Goal: Task Accomplishment & Management: Manage account settings

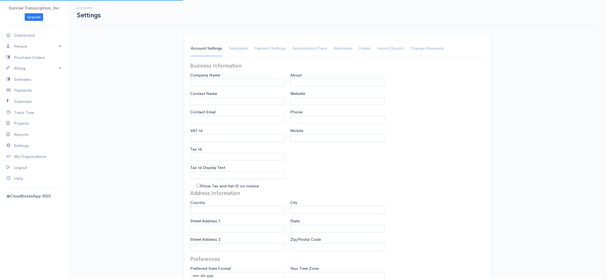
type input "Sunrise Transcription, Inc"
type input "suraj@emrtranscription.com"
type input "Tax Id"
type input "Medical Transcription Service"
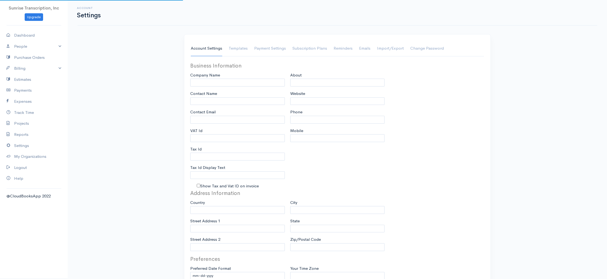
type input "www.sunrisetranscription.com"
type input "518-261-4885"
select select
type input "[STREET_ADDRESS]"
type input "Miami"
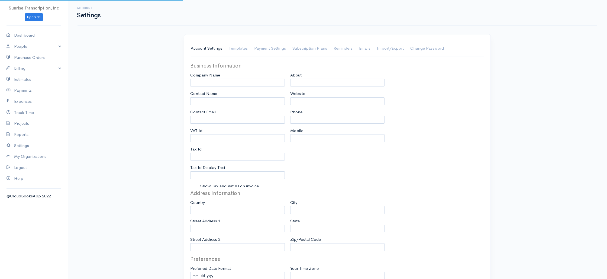
type input "Florida"
type input "33179-3899"
select select
type input "INVOICE"
type input "1333"
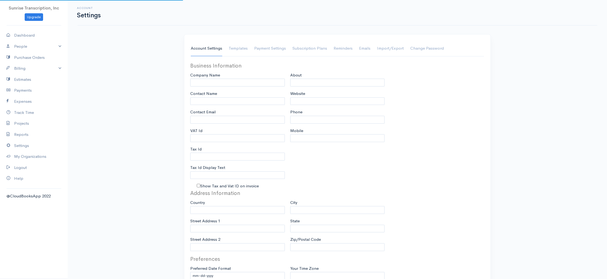
type input "103"
select select "3"
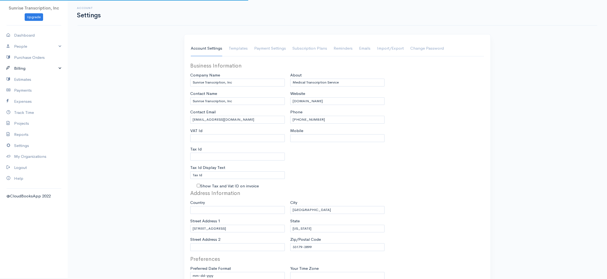
select select "[GEOGRAPHIC_DATA]"
select select "USD"
drag, startPoint x: 22, startPoint y: 67, endPoint x: 21, endPoint y: 80, distance: 12.5
click at [22, 67] on link "Billing" at bounding box center [34, 68] width 68 height 11
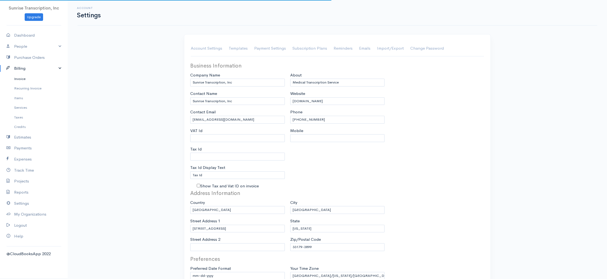
drag, startPoint x: 21, startPoint y: 80, endPoint x: 154, endPoint y: 65, distance: 133.3
click at [21, 80] on link "Invoice" at bounding box center [34, 79] width 68 height 10
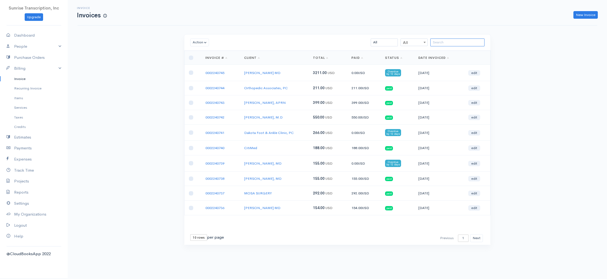
click at [467, 43] on input "search" at bounding box center [457, 42] width 54 height 8
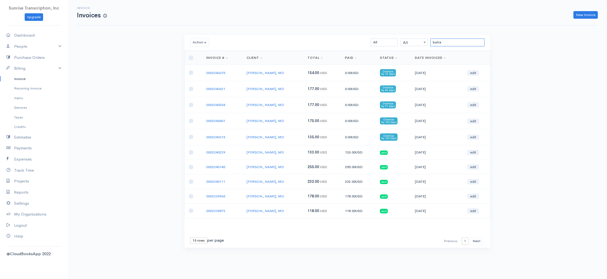
type input "batra"
click at [418, 138] on td "04-06-2025" at bounding box center [437, 137] width 52 height 16
click at [122, 96] on div "Invoice Invoices New Invoice Action Archive Delete Download PDF Send Mark as Se…" at bounding box center [337, 134] width 539 height 268
click at [143, 112] on div "Invoice Invoices New Invoice Action Archive Delete Download PDF Send Mark as Se…" at bounding box center [337, 134] width 539 height 268
click at [292, 88] on td "[PERSON_NAME], MD" at bounding box center [272, 89] width 61 height 16
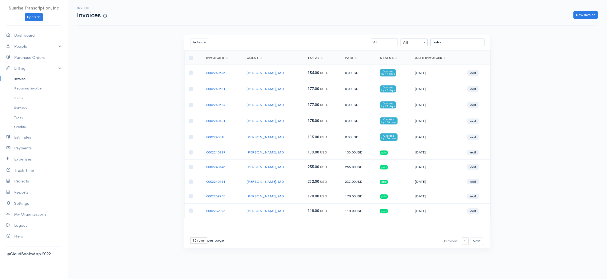
click at [303, 110] on td "177.00 USD" at bounding box center [321, 105] width 37 height 16
click at [24, 36] on link "Dashboard" at bounding box center [34, 35] width 68 height 11
select select "365"
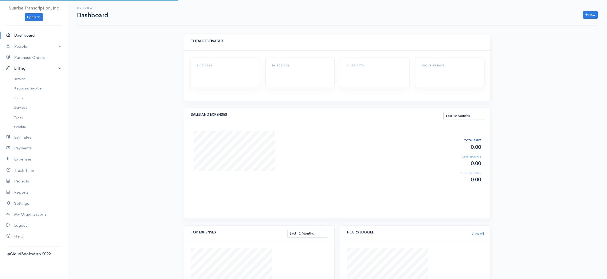
drag, startPoint x: 79, startPoint y: 58, endPoint x: 49, endPoint y: 64, distance: 31.0
click at [79, 58] on div "Overview Dashboard New Invoice Client Quote Project Invoices Quotes Clients Exp…" at bounding box center [337, 189] width 539 height 379
click at [26, 78] on link "Invoice" at bounding box center [34, 79] width 68 height 10
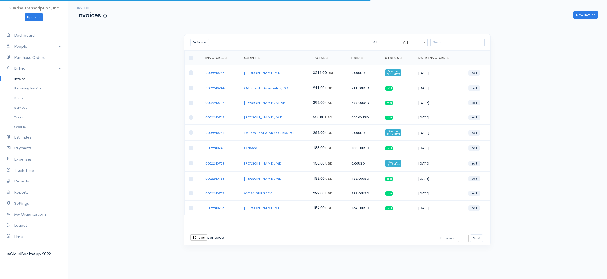
click at [119, 78] on div "Invoice Invoices New Invoice Action Archive Delete Download PDF Send Mark as Se…" at bounding box center [337, 132] width 539 height 265
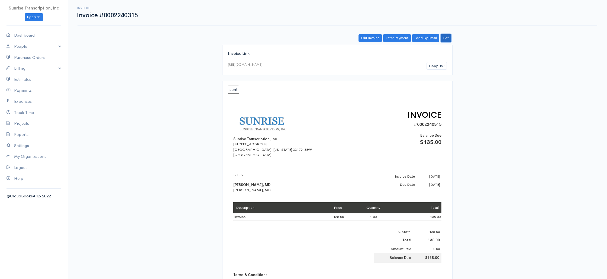
click at [444, 38] on link "Pdf" at bounding box center [446, 38] width 11 height 8
click at [446, 38] on link "Pdf" at bounding box center [446, 38] width 11 height 8
